Goal: Transaction & Acquisition: Purchase product/service

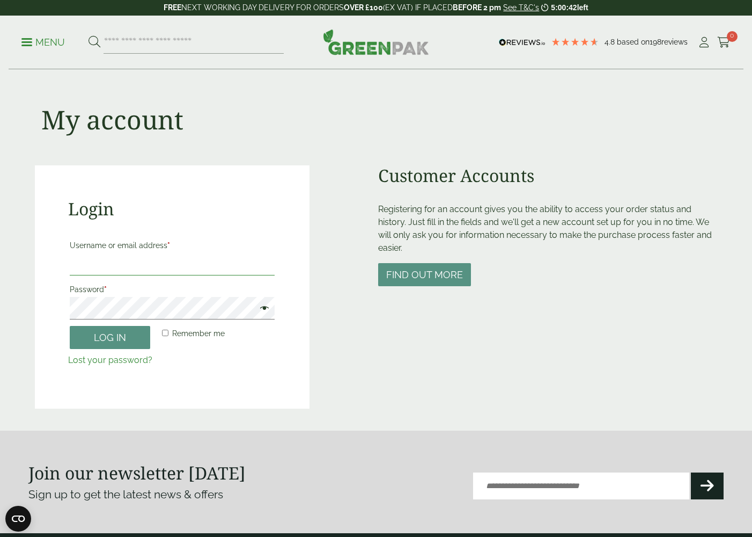
type input "**********"
click at [110, 337] on button "Log in" at bounding box center [110, 337] width 81 height 23
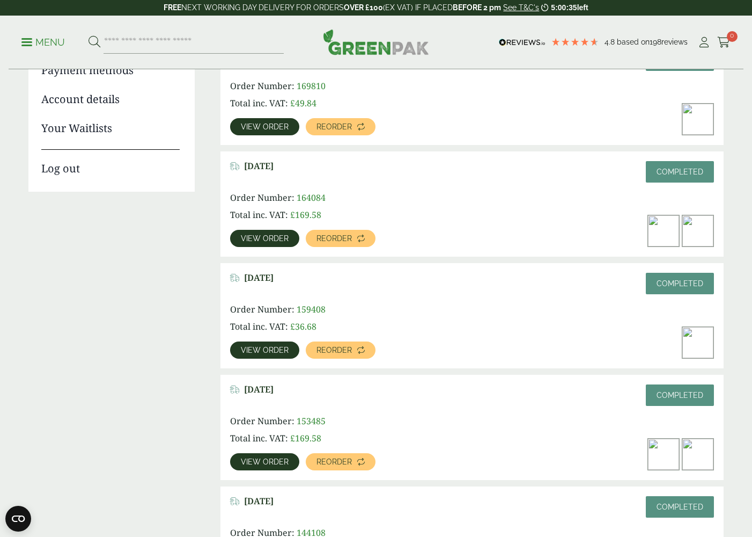
scroll to position [198, 0]
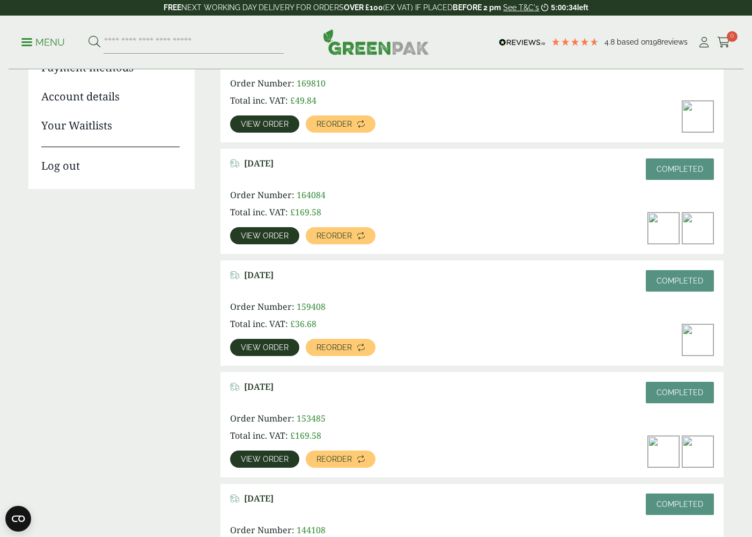
click at [282, 344] on span "View order" at bounding box center [265, 347] width 48 height 8
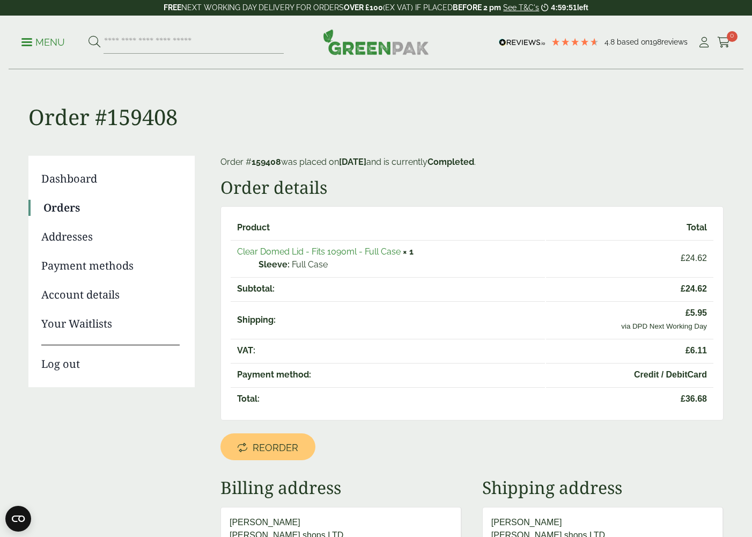
click at [88, 207] on link "Orders" at bounding box center [111, 208] width 136 height 16
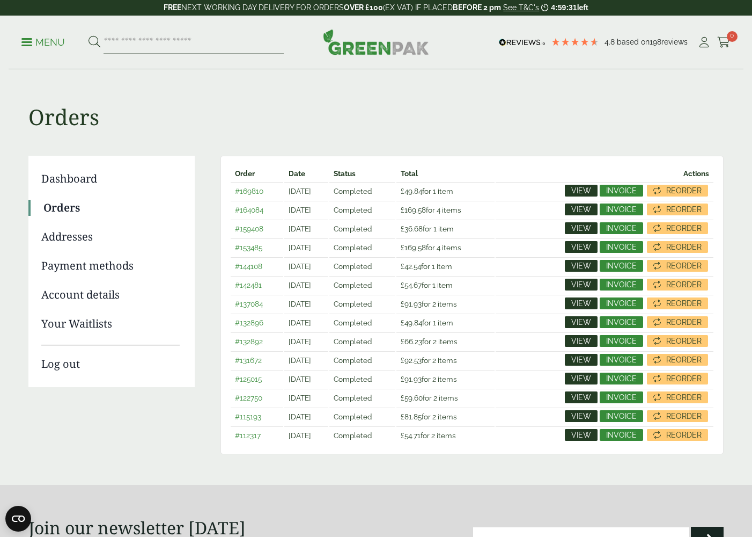
click at [588, 193] on span "View" at bounding box center [582, 191] width 20 height 8
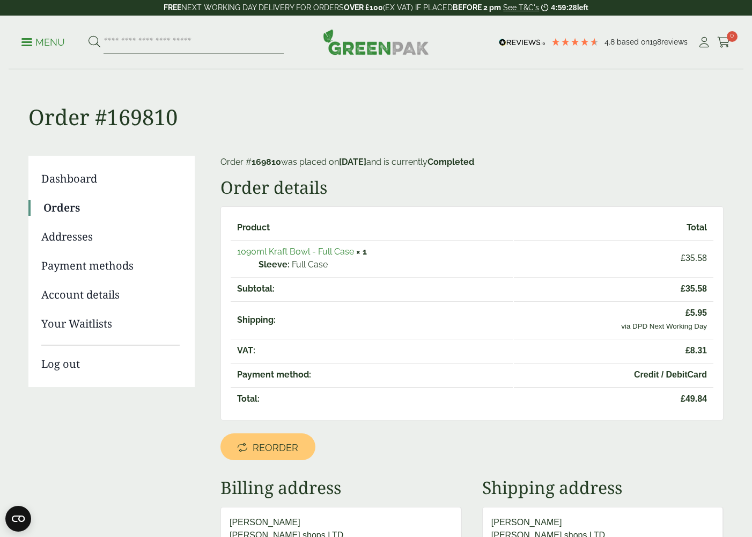
click at [77, 209] on link "Orders" at bounding box center [111, 208] width 136 height 16
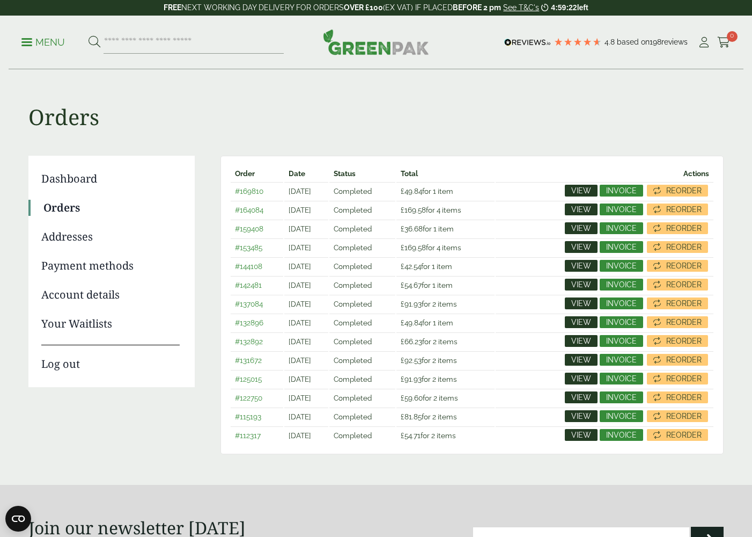
click at [579, 225] on span "View" at bounding box center [582, 228] width 20 height 8
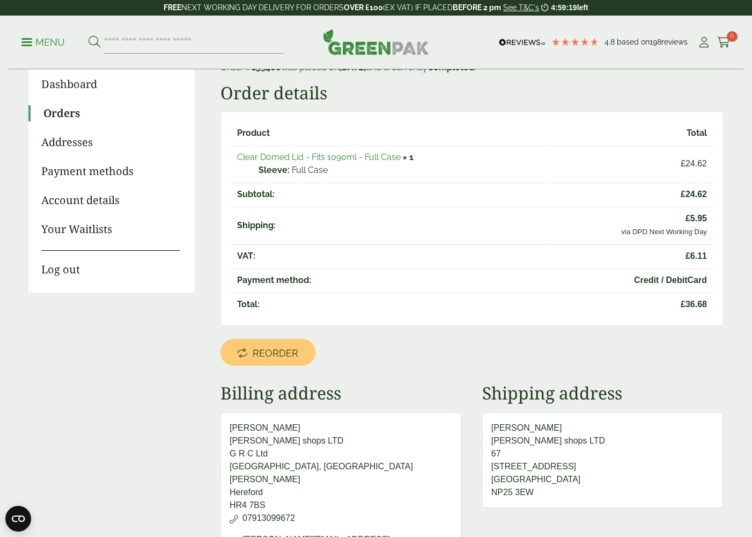
scroll to position [96, 0]
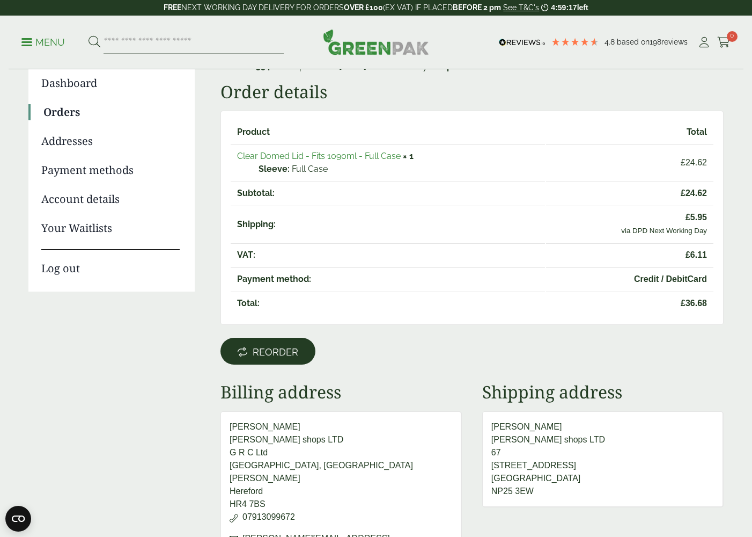
click at [289, 356] on span "Reorder" at bounding box center [276, 352] width 46 height 12
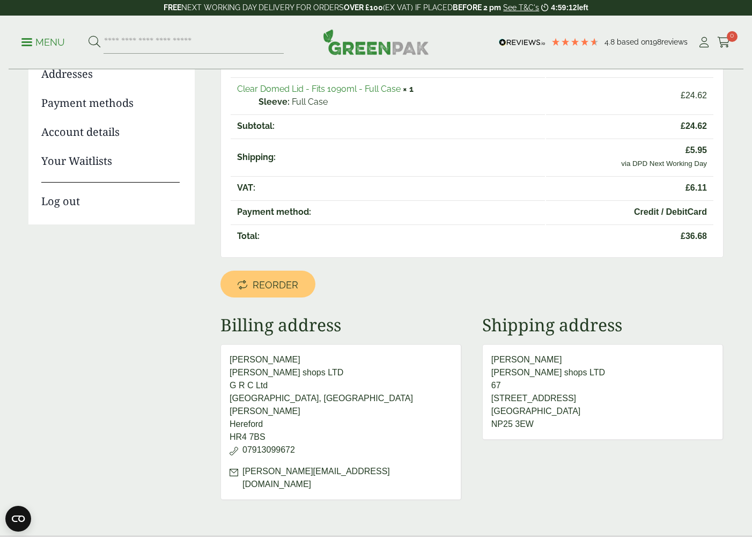
scroll to position [163, 0]
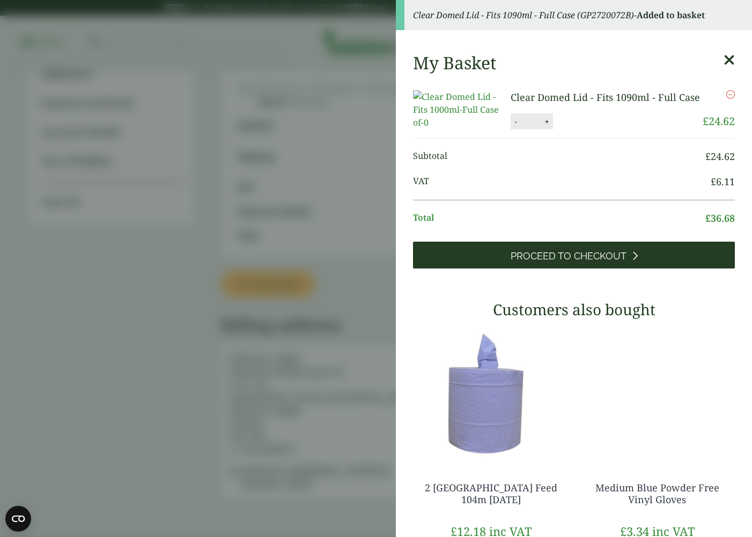
click at [589, 268] on link "Proceed to Checkout" at bounding box center [574, 255] width 322 height 27
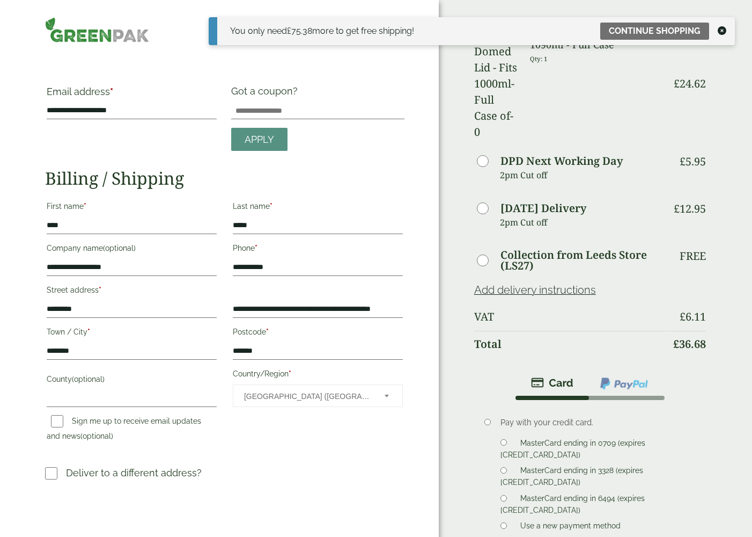
click at [724, 29] on icon at bounding box center [722, 30] width 9 height 9
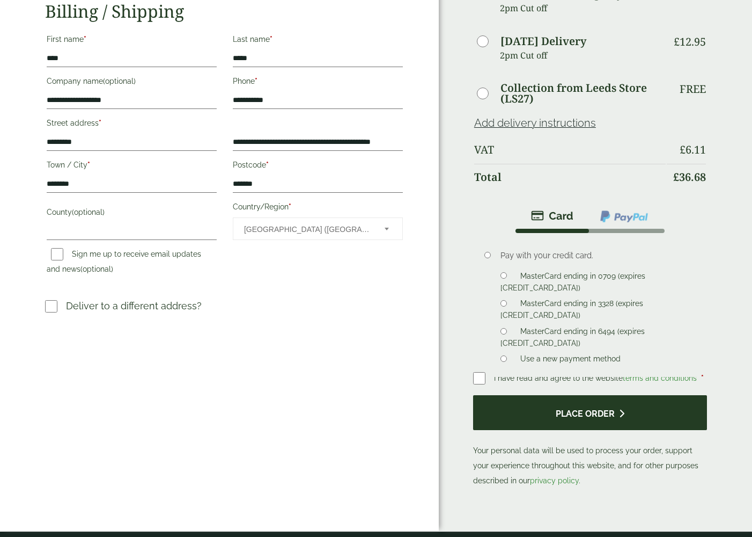
scroll to position [169, 0]
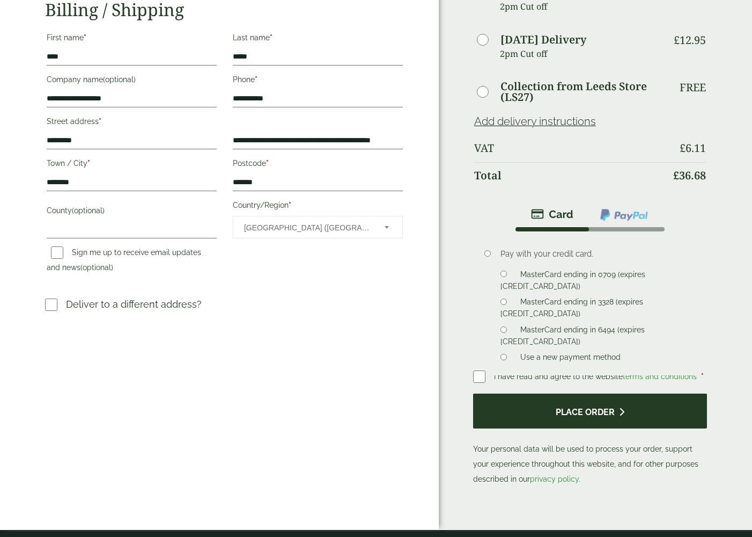
click at [574, 393] on button "Place order" at bounding box center [590, 410] width 234 height 35
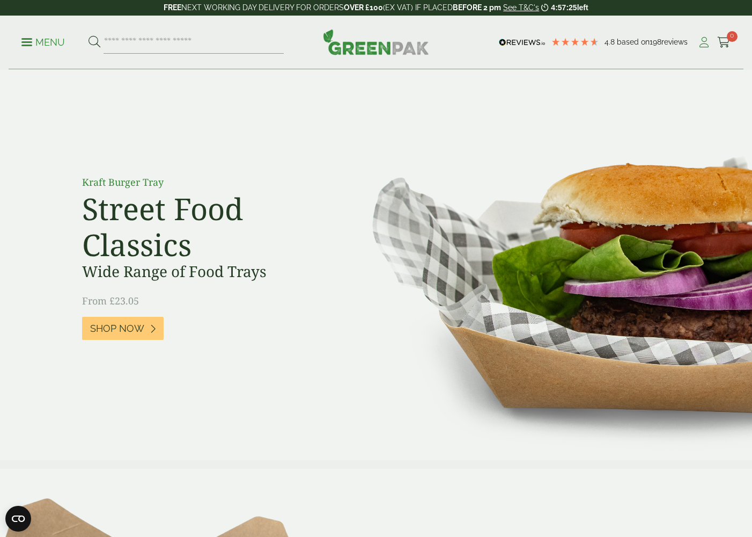
click at [701, 35] on link "My Account" at bounding box center [704, 42] width 13 height 16
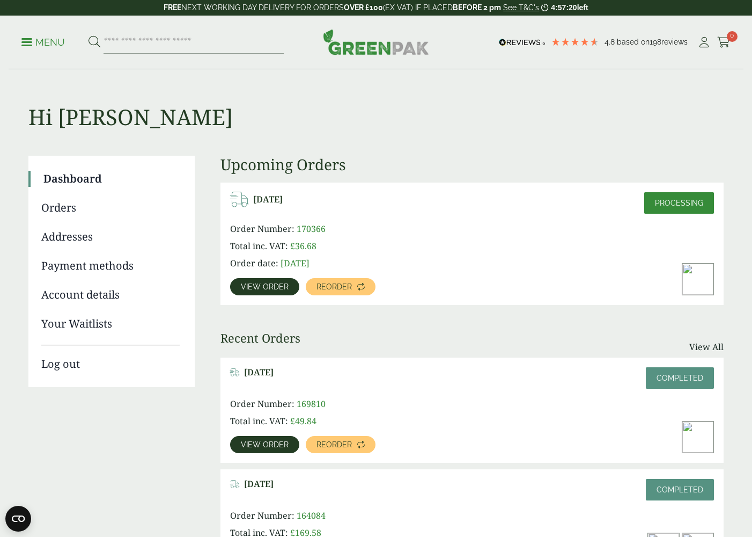
click at [276, 287] on span "View order" at bounding box center [265, 287] width 48 height 8
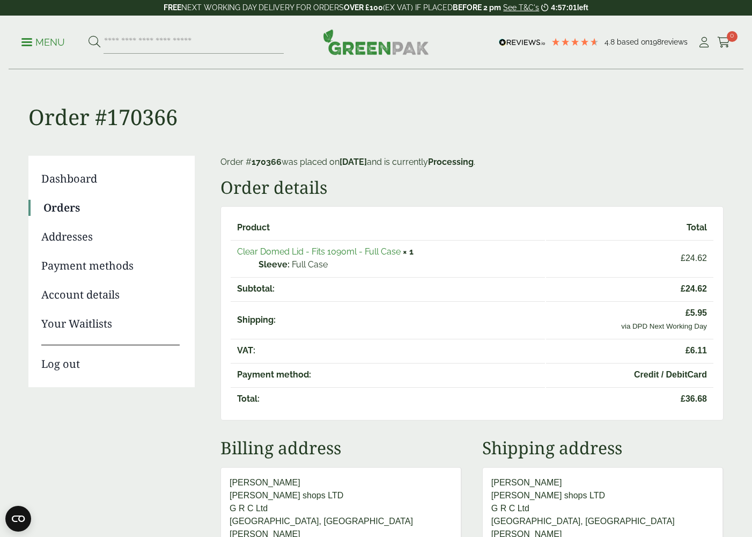
click at [31, 43] on p "Menu" at bounding box center [42, 42] width 43 height 13
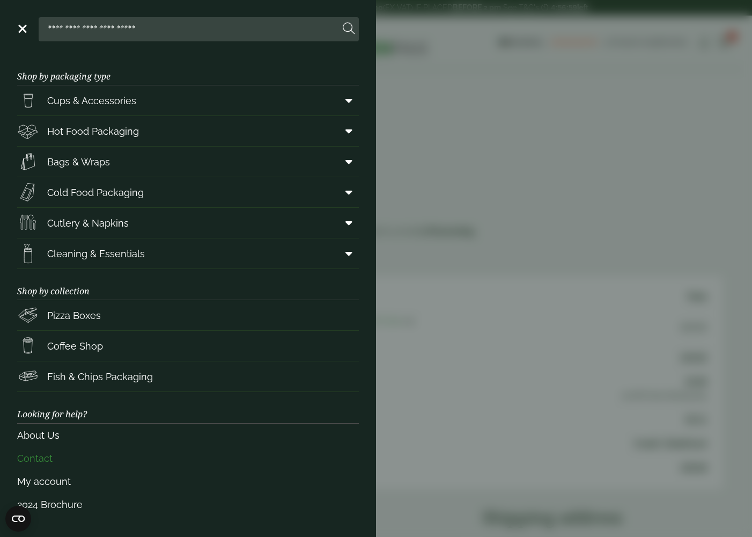
click at [50, 458] on link "Contact" at bounding box center [188, 458] width 342 height 23
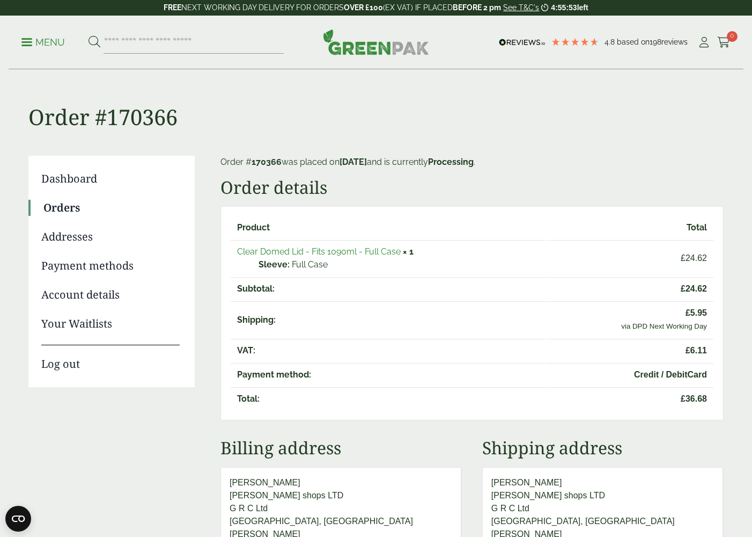
click at [28, 47] on p "Menu" at bounding box center [42, 42] width 43 height 13
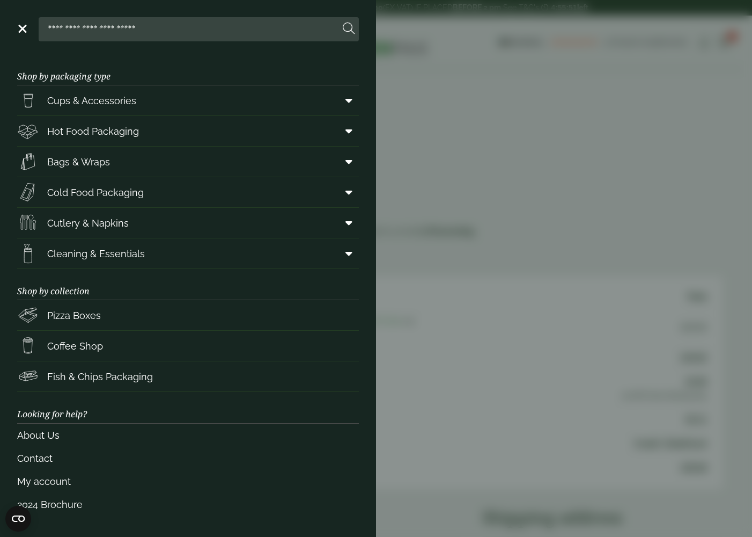
click at [468, 245] on aside "Close Shop by packaging type Cups & Accessories Hot Drink Paper Cups Smoothie C…" at bounding box center [376, 268] width 752 height 537
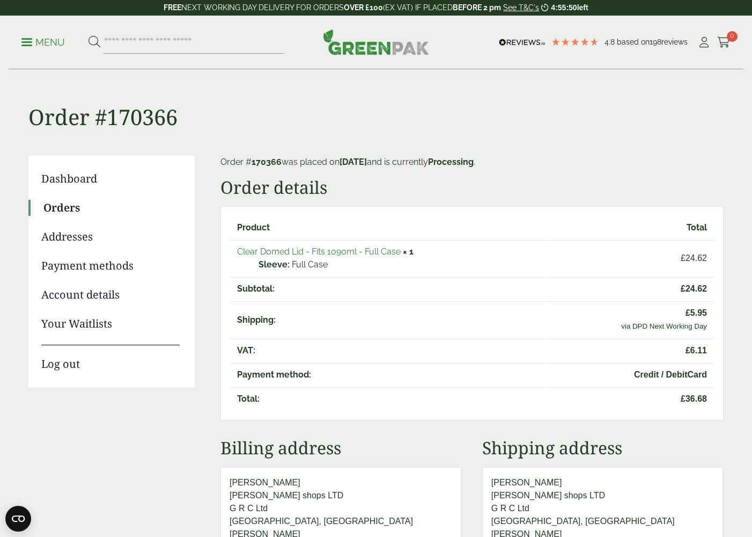
scroll to position [8, 0]
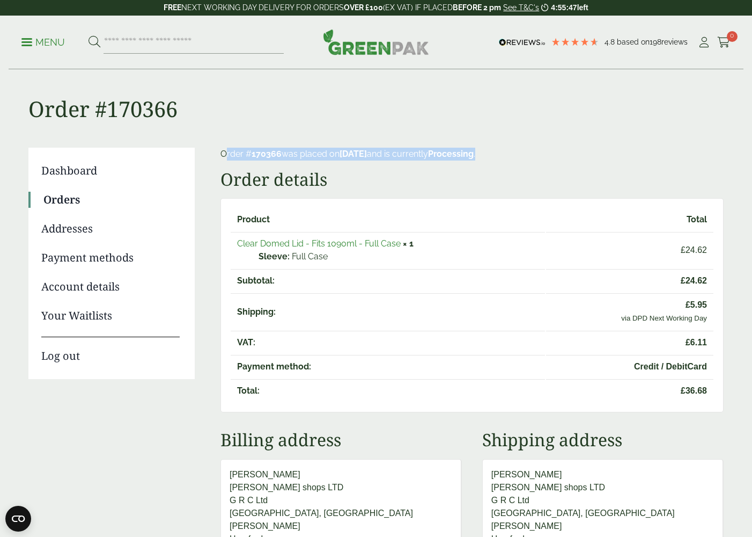
drag, startPoint x: 220, startPoint y: 155, endPoint x: 546, endPoint y: 159, distance: 326.3
click at [546, 159] on div "Dashboard Orders Addresses Payment methods Account details Your Waitlists Log o…" at bounding box center [376, 390] width 696 height 485
copy p "Order # 170366 was placed on [DATE] and is currently Processing ."
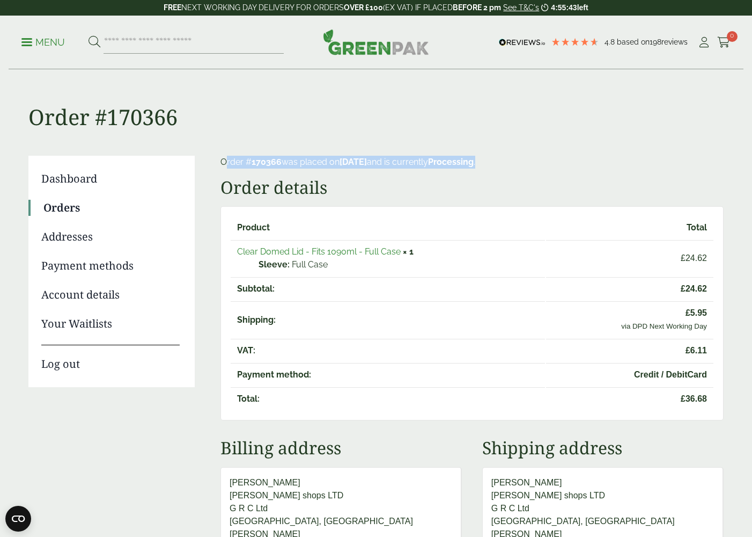
scroll to position [0, 0]
copy p "Order # 170366 was placed on [DATE] and is currently Processing ."
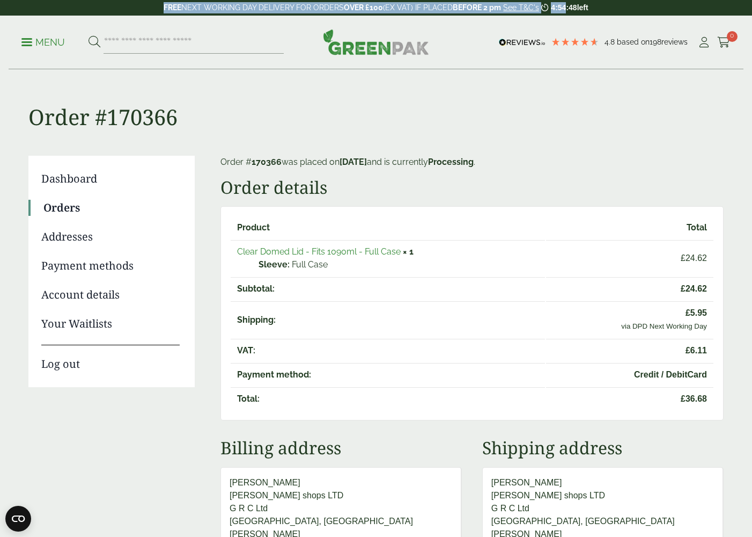
click at [565, 2] on p "FREE NEXT WORKING DAY DELIVERY FOR ORDERS OVER £100 (EX VAT) IF PLACED BEFORE 2…" at bounding box center [376, 8] width 752 height 16
